Goal: Task Accomplishment & Management: Manage account settings

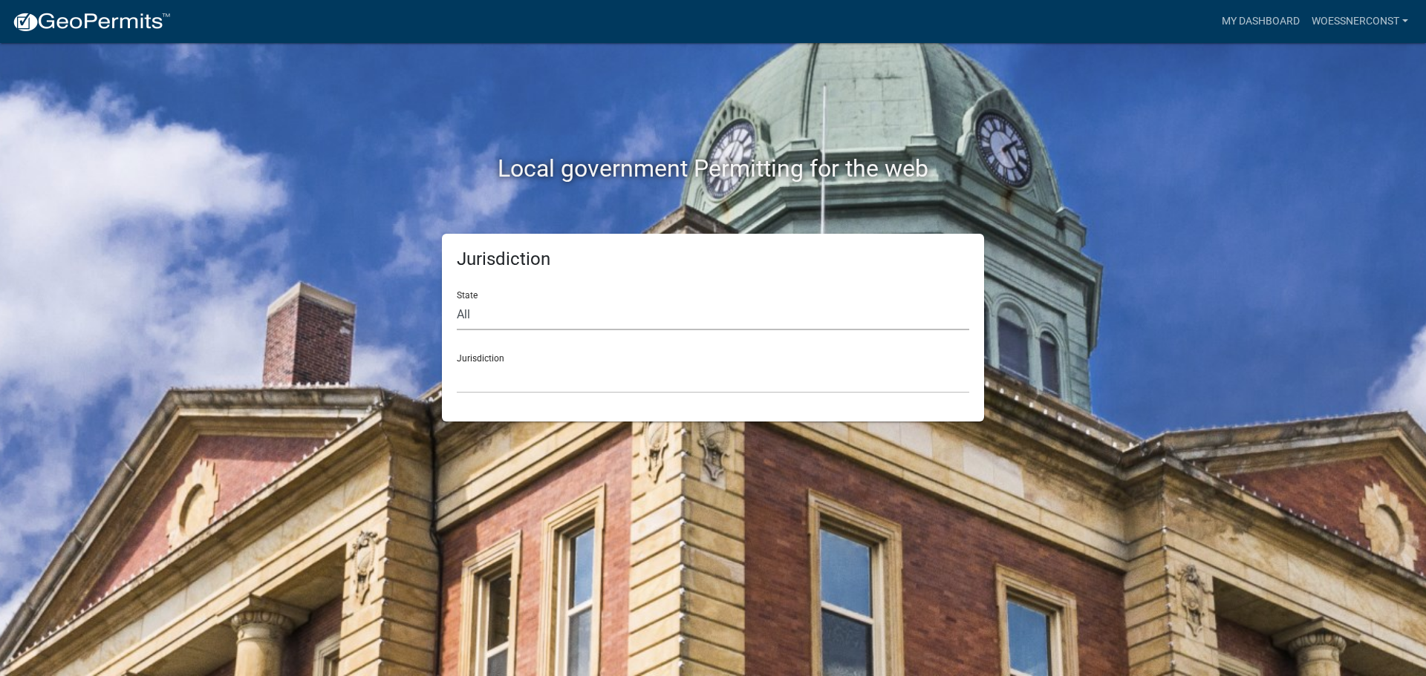
click at [501, 311] on select "All [US_STATE] [US_STATE] [US_STATE] [US_STATE] [US_STATE] [US_STATE] [US_STATE…" at bounding box center [713, 315] width 512 height 30
select select "[US_STATE]"
click at [457, 300] on select "All [US_STATE] [US_STATE] [US_STATE] [US_STATE] [US_STATE] [US_STATE] [US_STATE…" at bounding box center [713, 315] width 512 height 30
click at [509, 386] on select "[GEOGRAPHIC_DATA], [US_STATE] [GEOGRAPHIC_DATA], [US_STATE] [GEOGRAPHIC_DATA], …" at bounding box center [713, 378] width 512 height 30
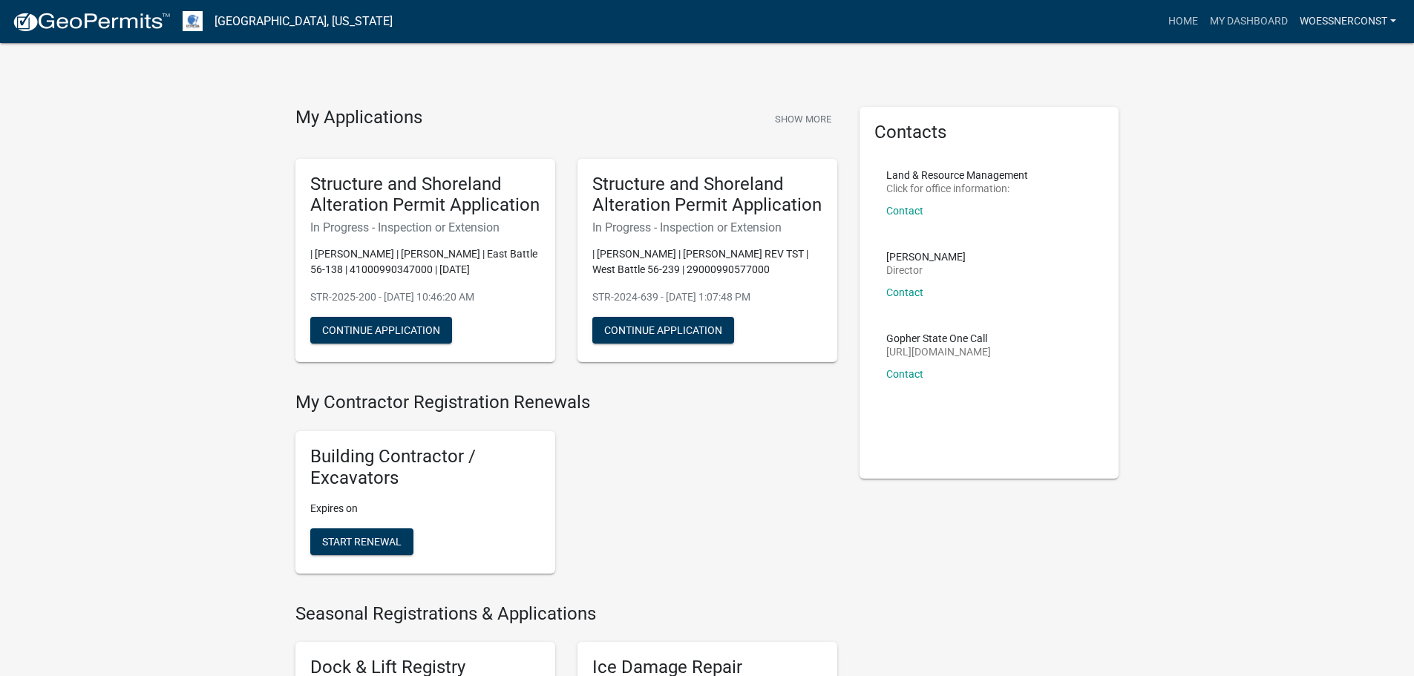
click at [1322, 19] on link "woessnerconst" at bounding box center [1348, 21] width 108 height 28
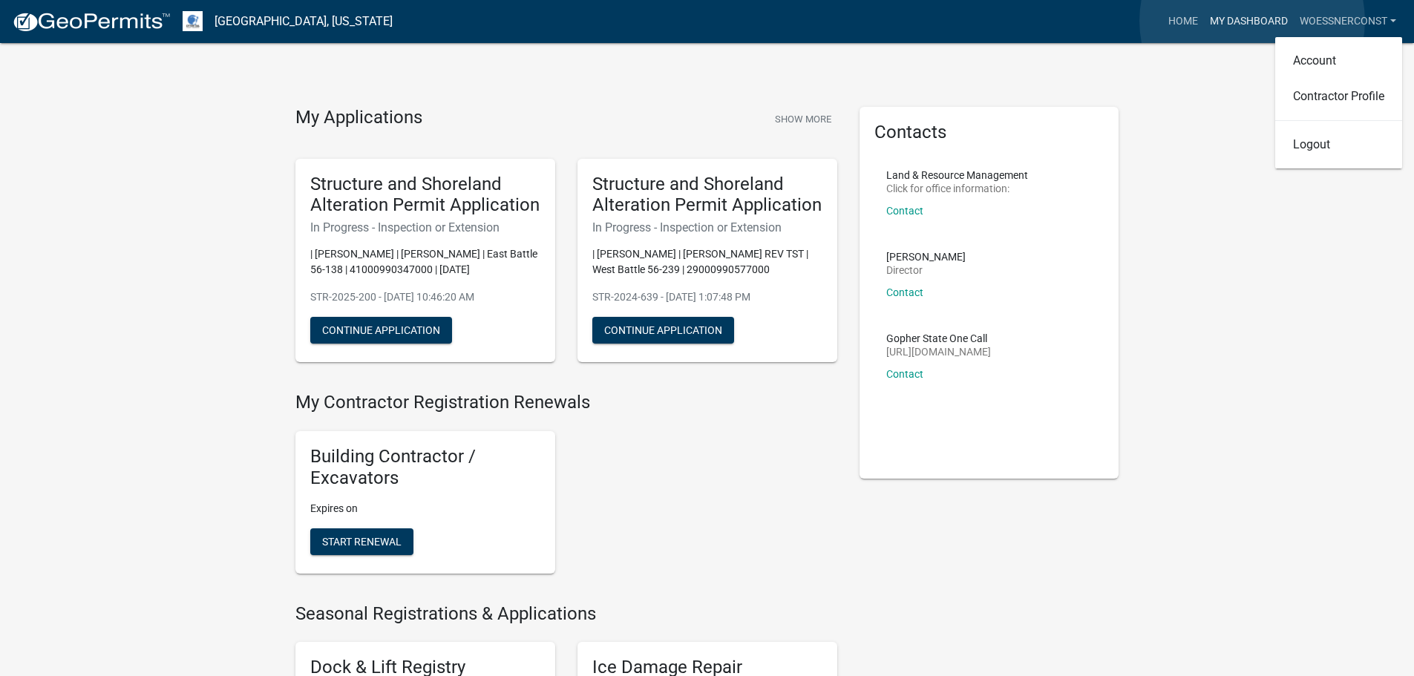
click at [1253, 21] on link "My Dashboard" at bounding box center [1249, 21] width 90 height 28
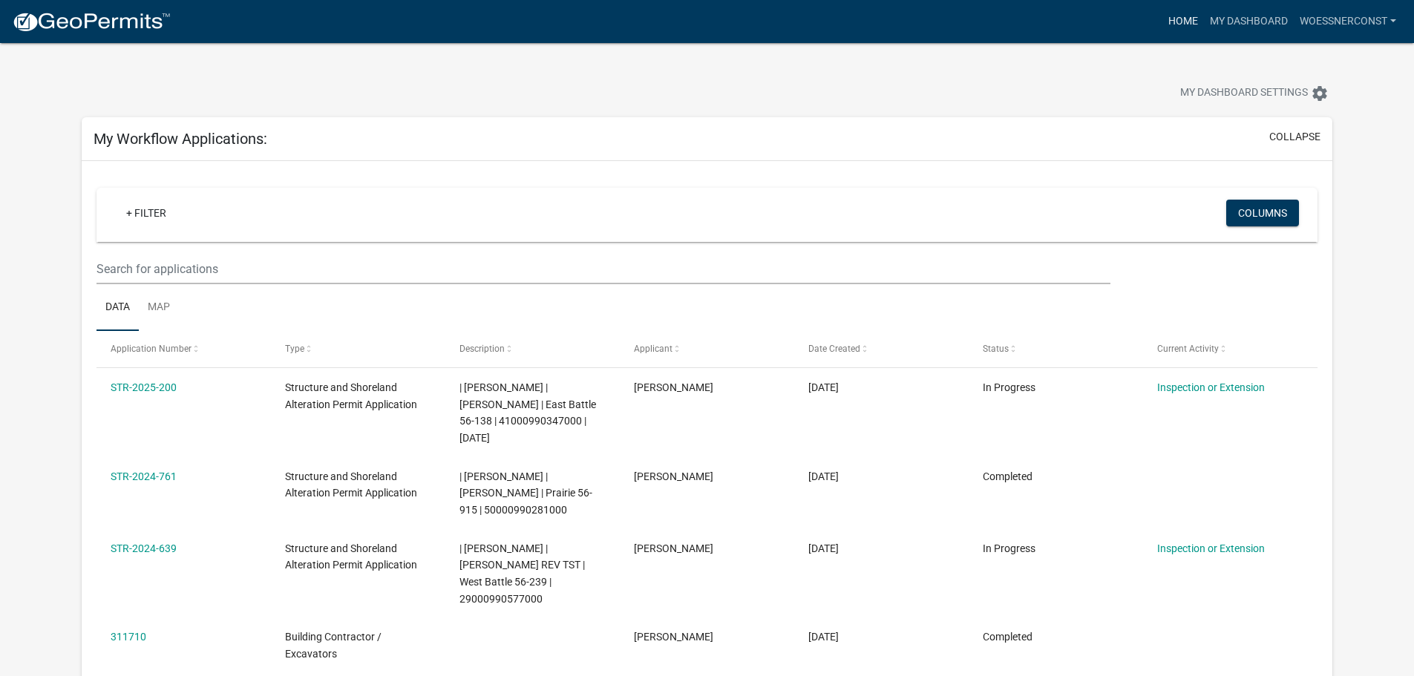
click at [1181, 22] on link "Home" at bounding box center [1184, 21] width 42 height 28
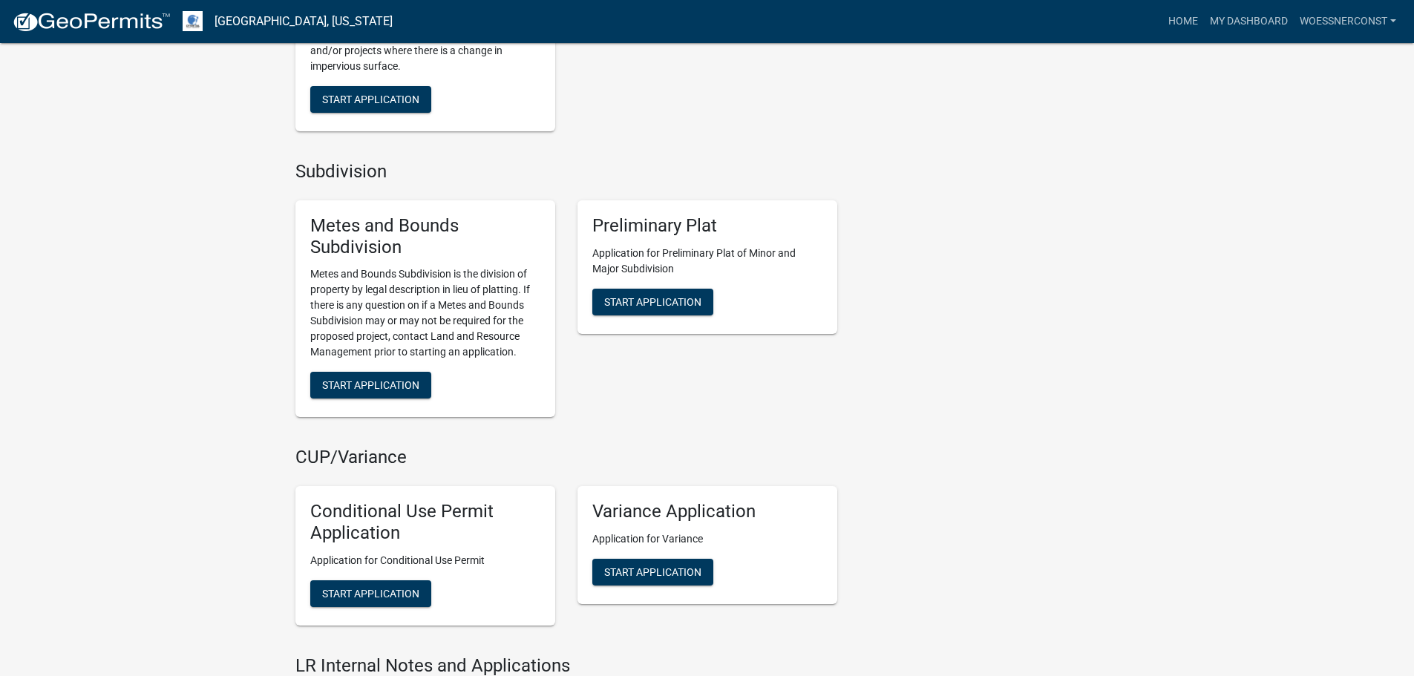
scroll to position [1698, 0]
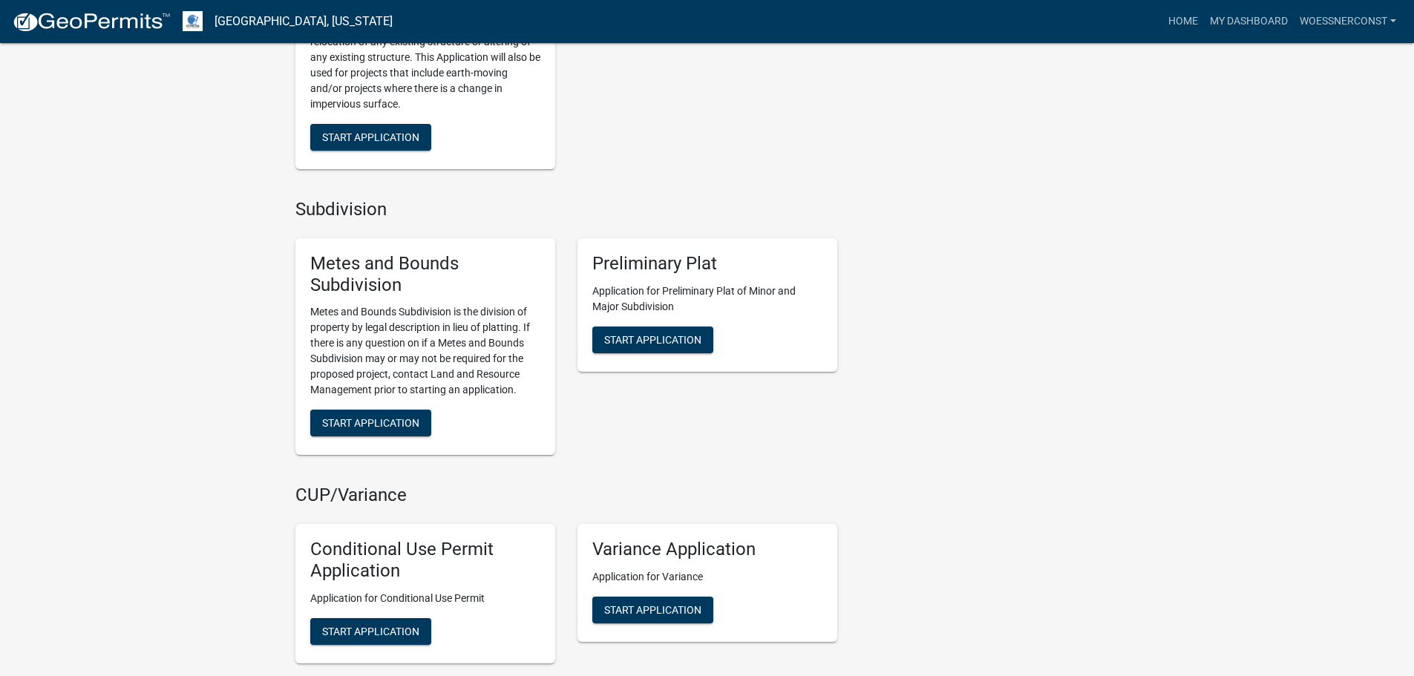
click at [721, 443] on div "Preliminary Plat Application for Preliminary Plat of Minor and Major Subdivisio…" at bounding box center [707, 346] width 282 height 241
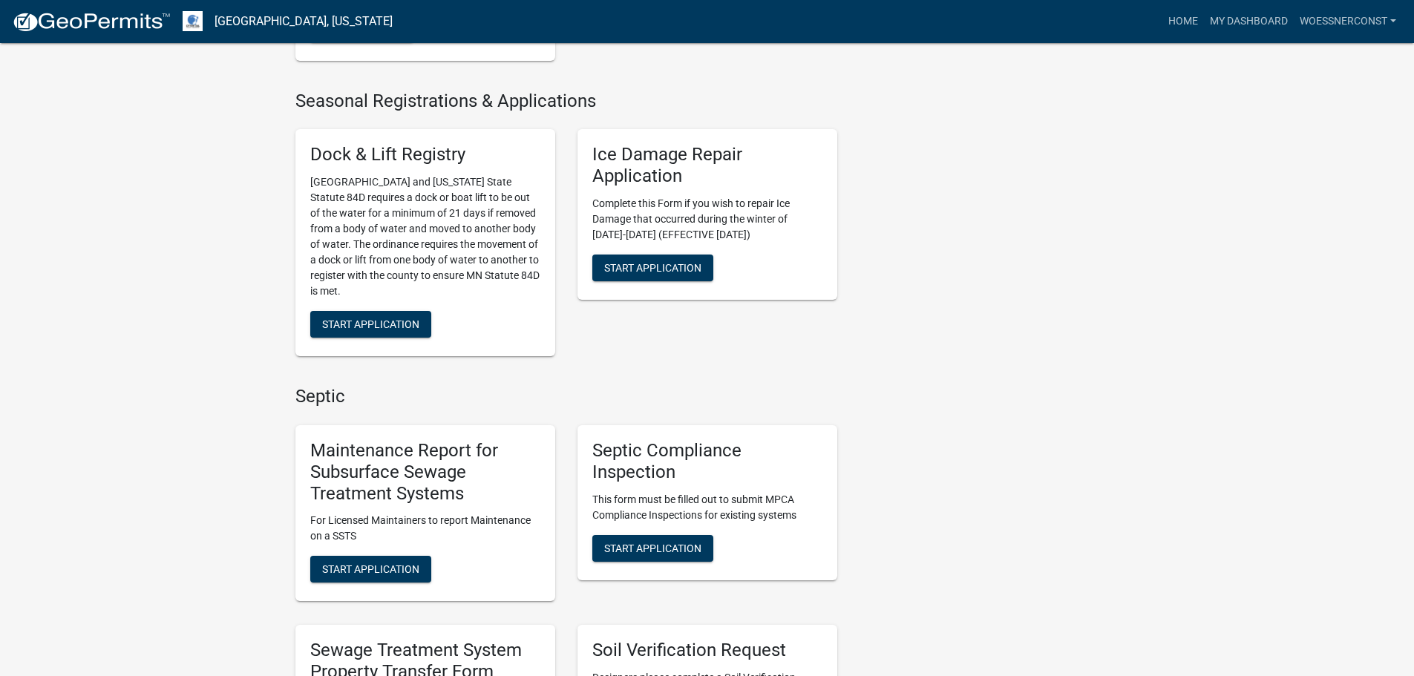
scroll to position [520, 0]
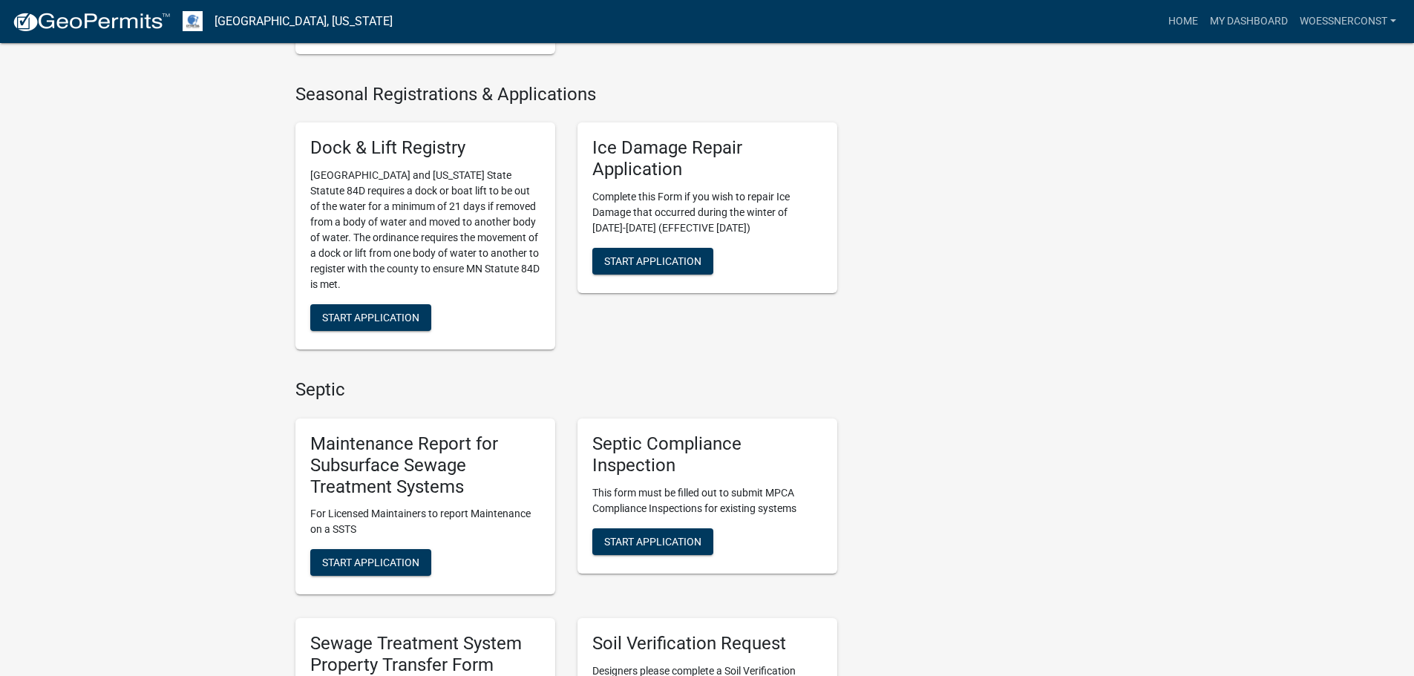
click at [785, 330] on div "Ice Damage Repair Application Complete this Form if you wish to repair Ice Dama…" at bounding box center [707, 236] width 282 height 251
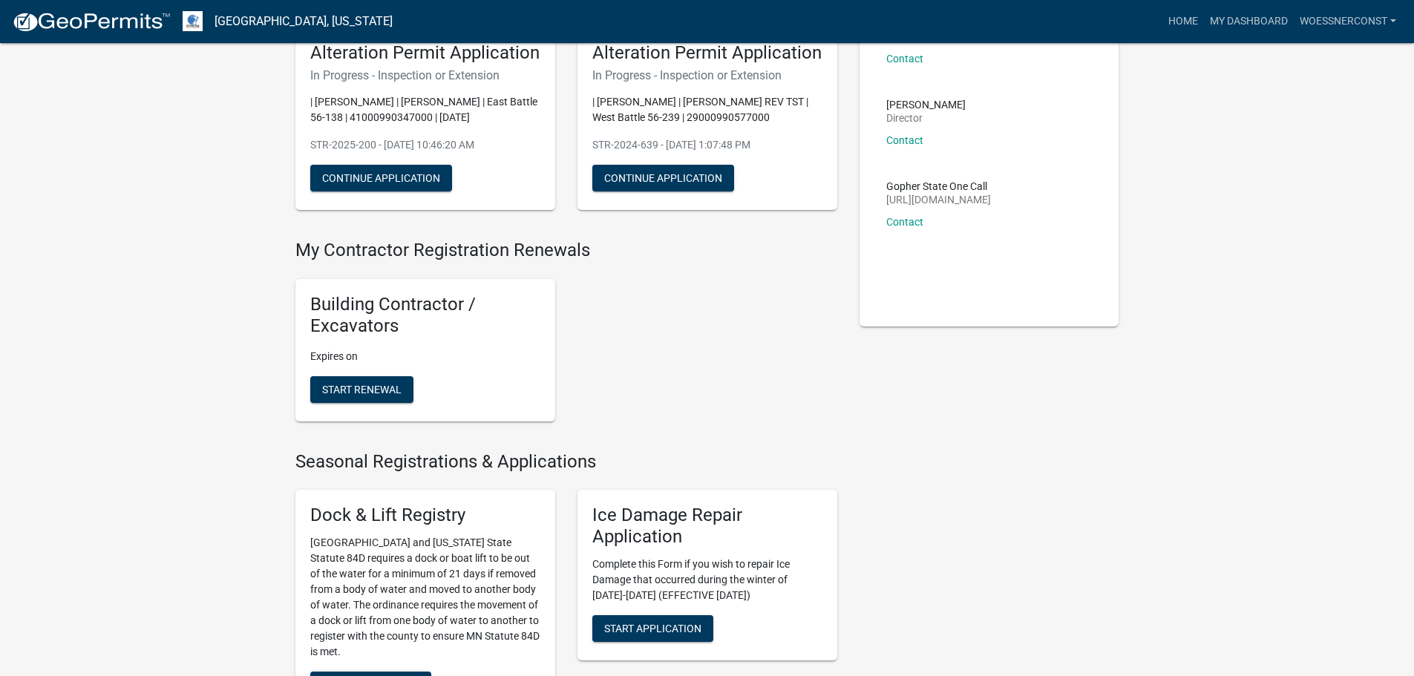
scroll to position [0, 0]
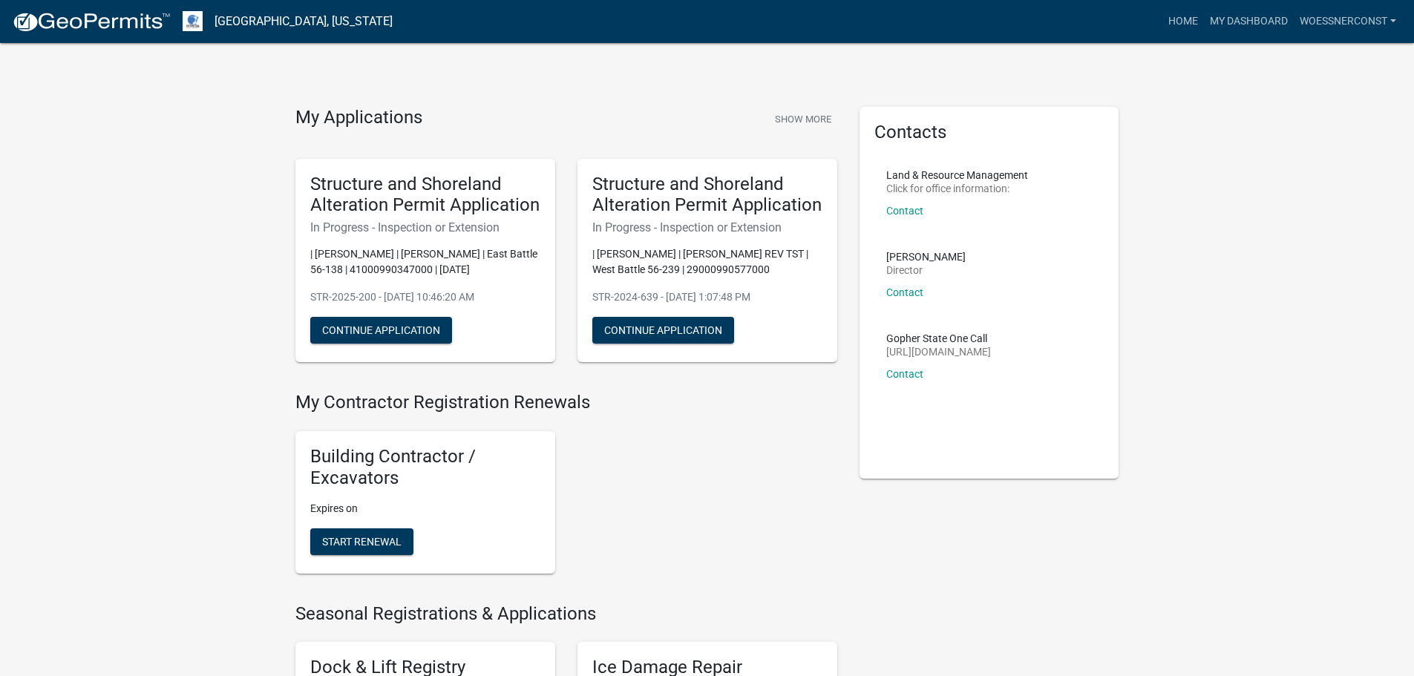
click at [297, 12] on link "[GEOGRAPHIC_DATA], [US_STATE]" at bounding box center [304, 21] width 178 height 25
click at [192, 22] on img at bounding box center [193, 21] width 20 height 20
click at [273, 20] on link "[GEOGRAPHIC_DATA], [US_STATE]" at bounding box center [304, 21] width 178 height 25
click at [1316, 19] on link "woessnerconst" at bounding box center [1348, 21] width 108 height 28
click at [1323, 91] on link "Contractor Profile" at bounding box center [1339, 97] width 127 height 36
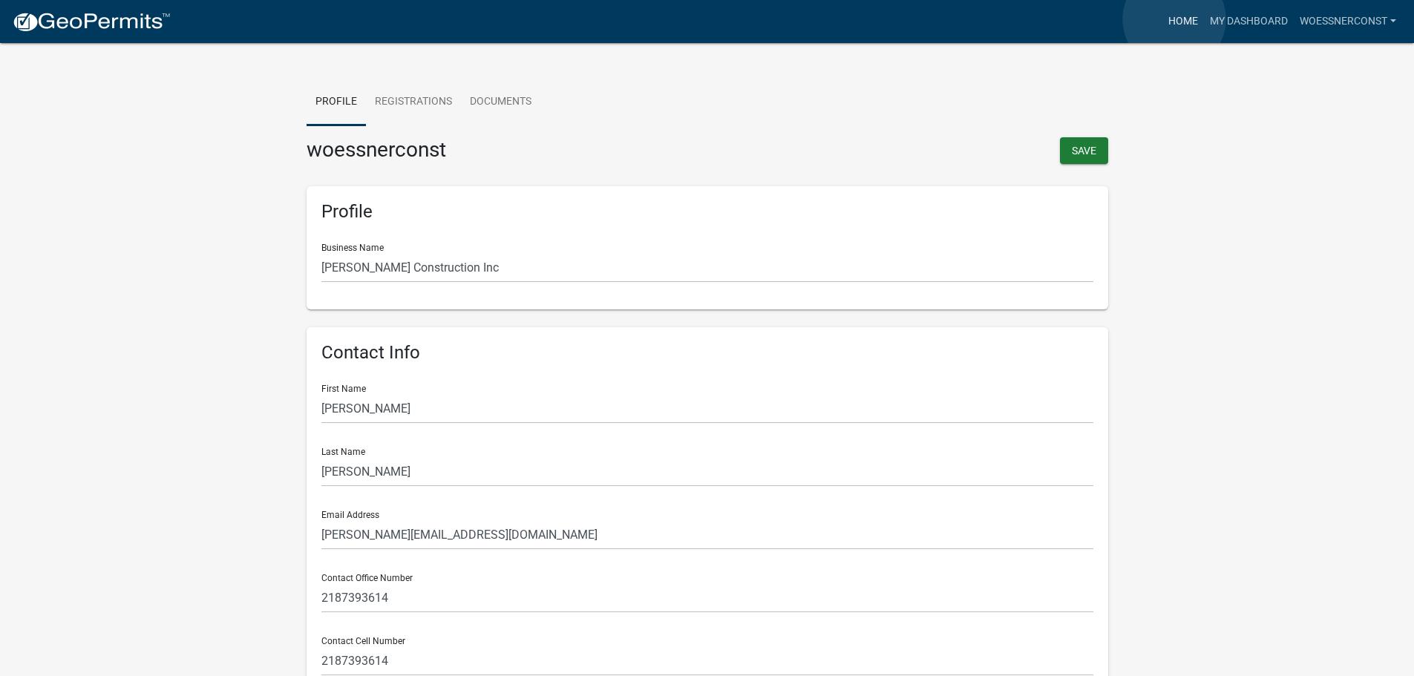
click at [1175, 19] on link "Home" at bounding box center [1184, 21] width 42 height 28
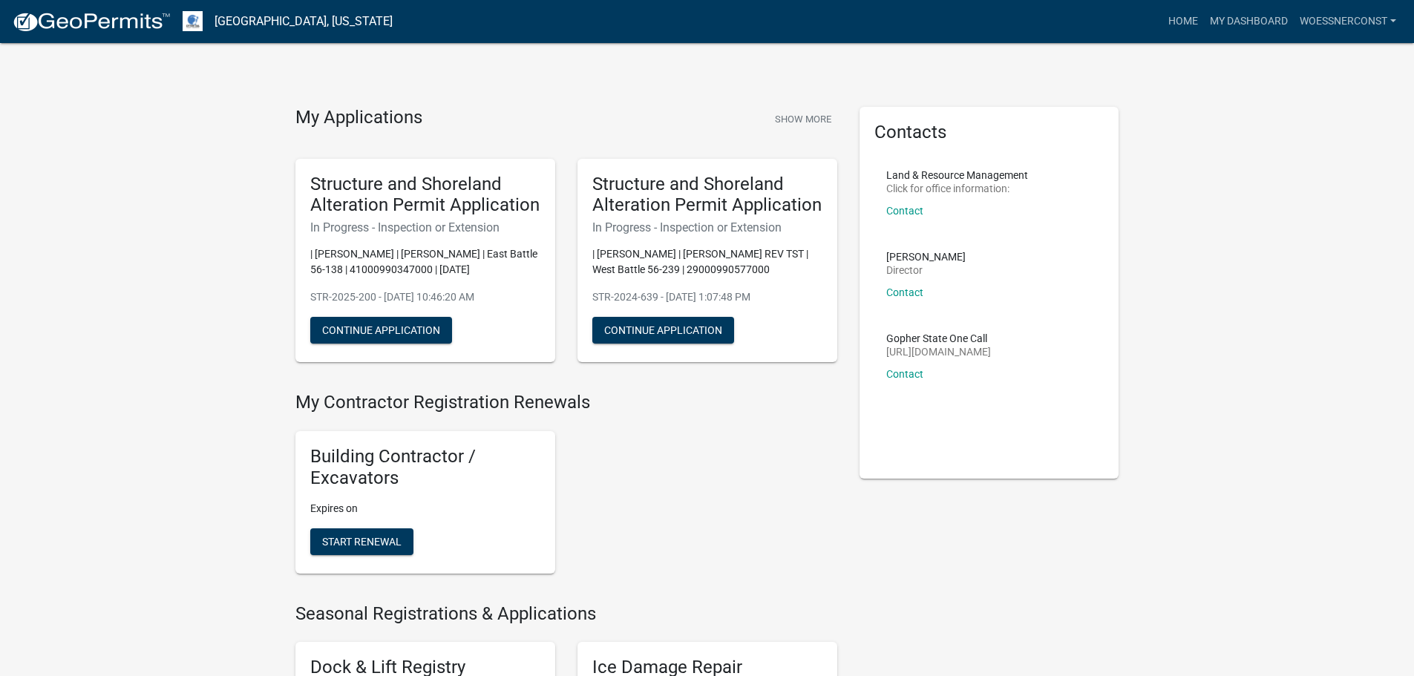
click at [88, 23] on img at bounding box center [91, 22] width 159 height 22
